Goal: Task Accomplishment & Management: Complete application form

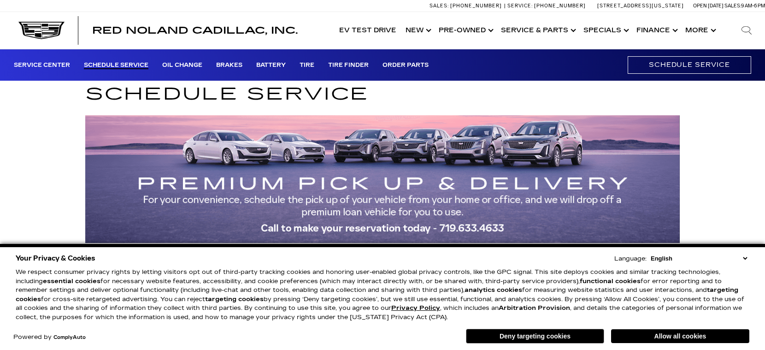
drag, startPoint x: 702, startPoint y: 338, endPoint x: 670, endPoint y: 328, distance: 32.8
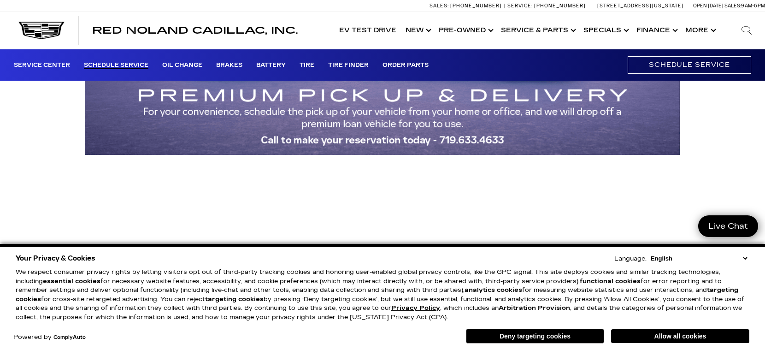
scroll to position [103, 0]
click at [714, 333] on button "Allow all cookies" at bounding box center [680, 336] width 138 height 14
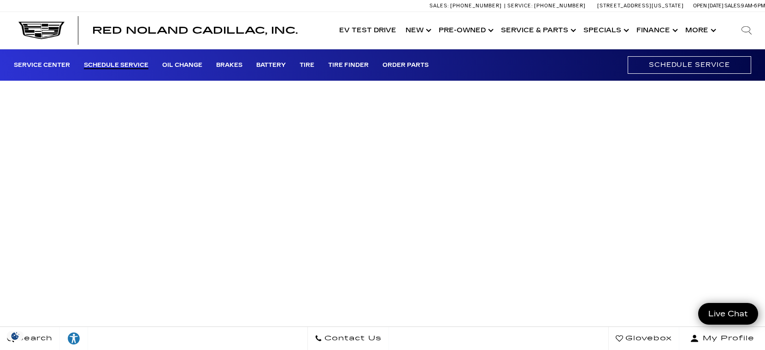
scroll to position [202, 0]
click at [720, 342] on span "My Profile" at bounding box center [726, 338] width 55 height 13
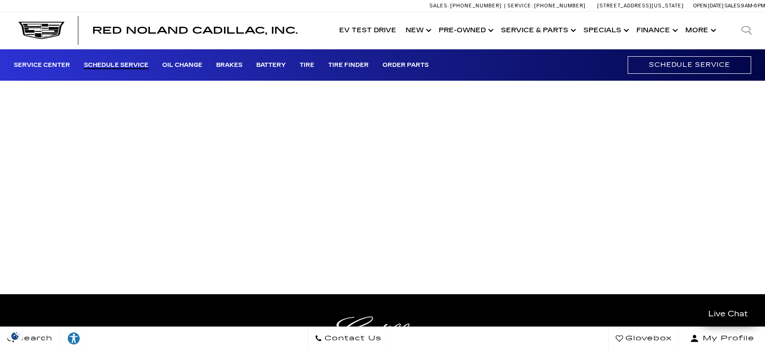
scroll to position [0, 0]
